Goal: Find specific page/section: Find specific page/section

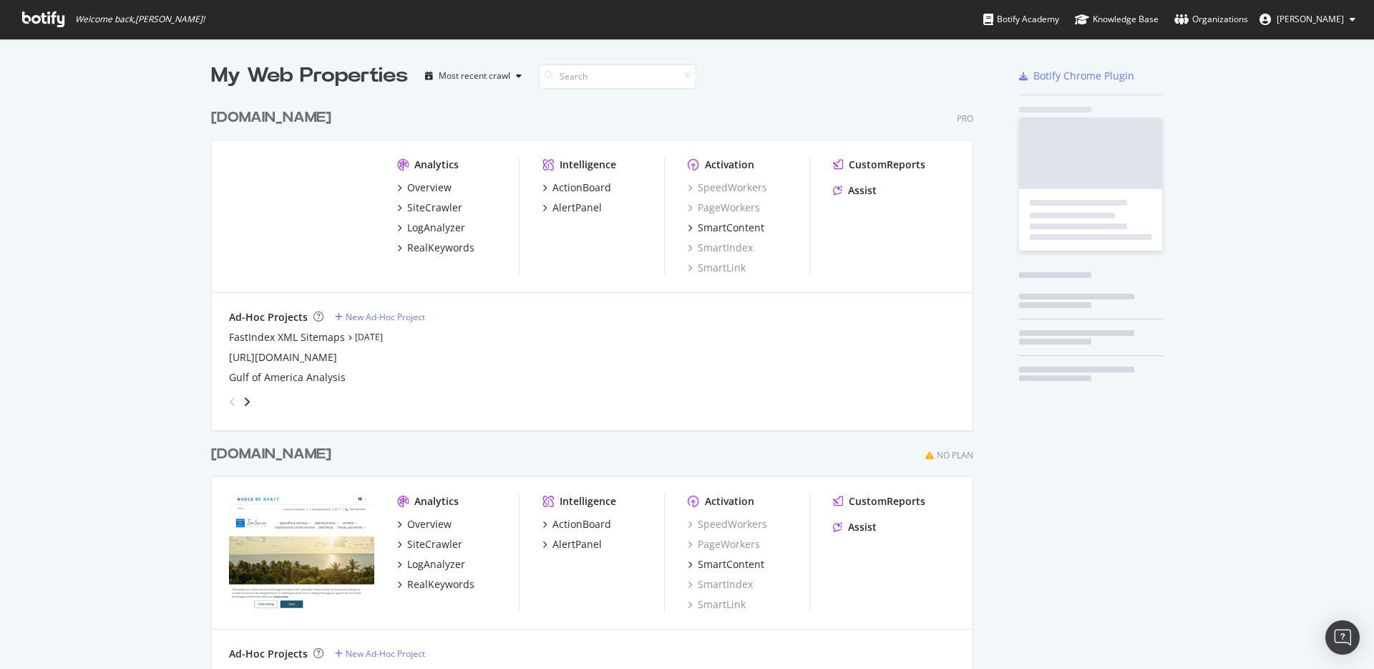
scroll to position [658, 1353]
